Goal: Submit feedback/report problem

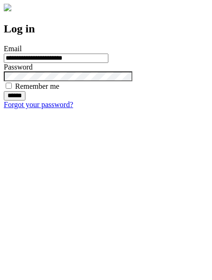
click at [25, 101] on input "******" at bounding box center [15, 95] width 22 height 9
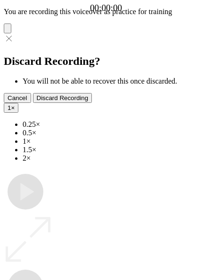
type input "**********"
